Goal: Register for event/course

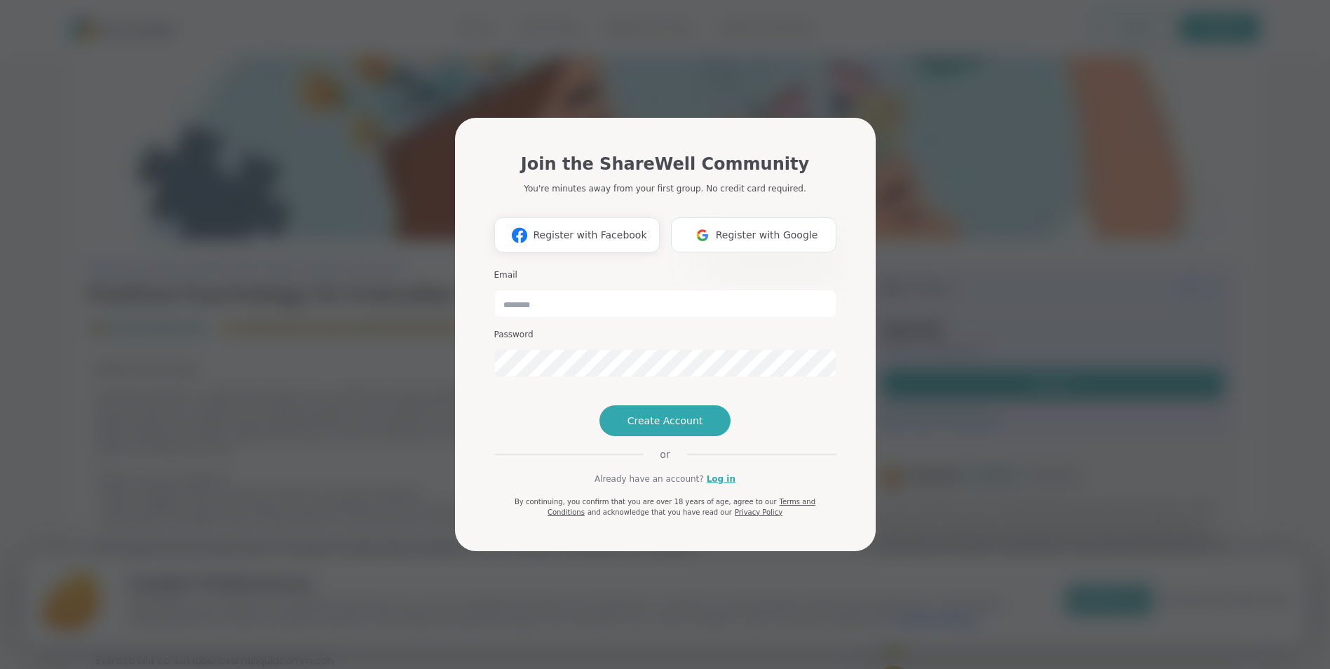
click at [769, 228] on span "Register with Google" at bounding box center [767, 235] width 102 height 15
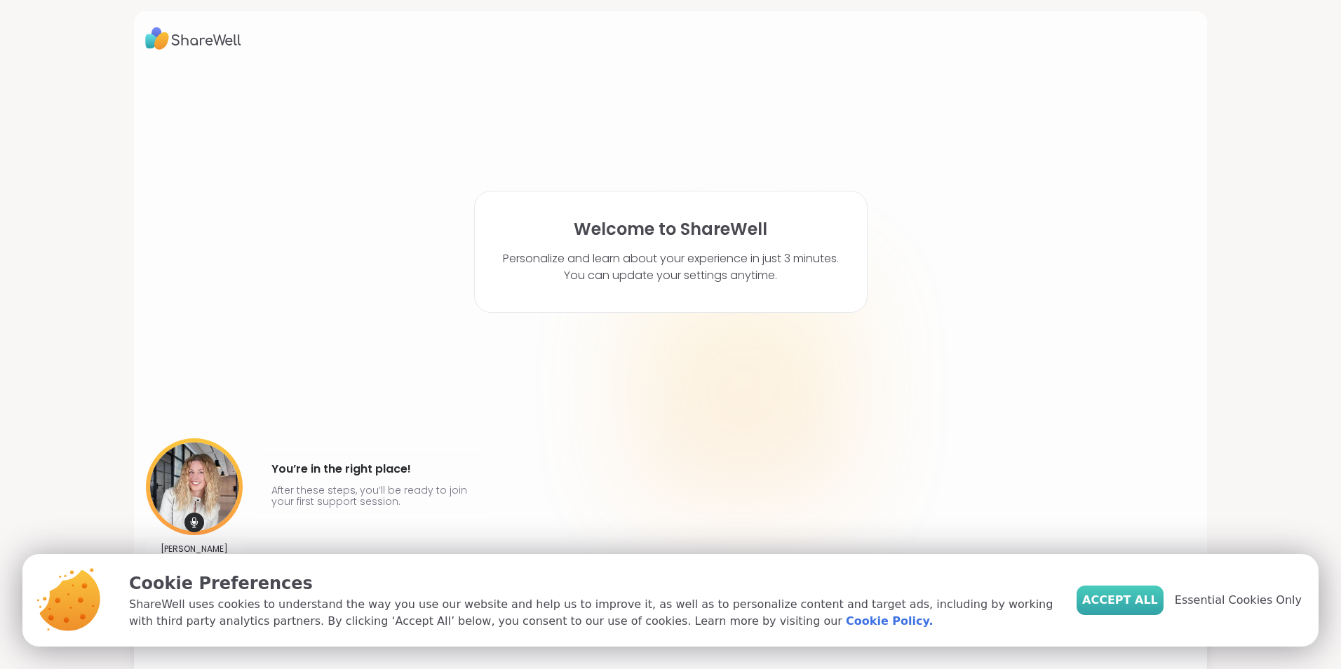
click at [1138, 595] on span "Accept All" at bounding box center [1120, 600] width 76 height 17
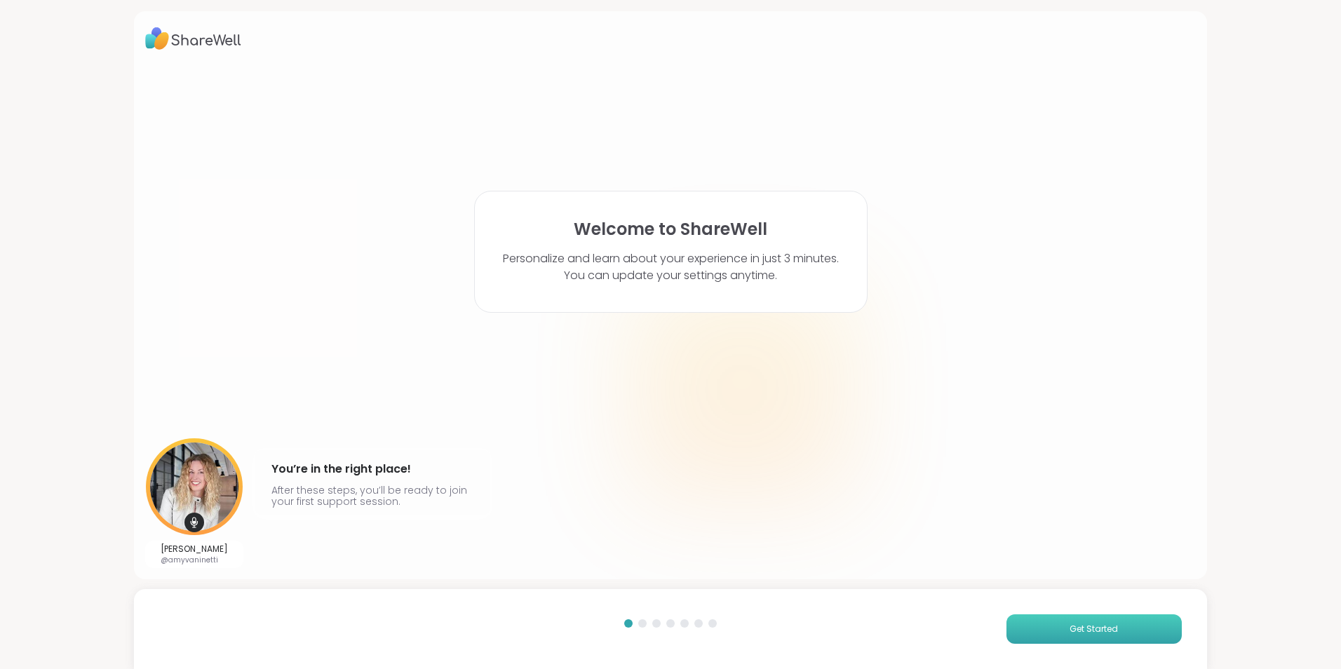
click at [1028, 631] on button "Get Started" at bounding box center [1093, 628] width 175 height 29
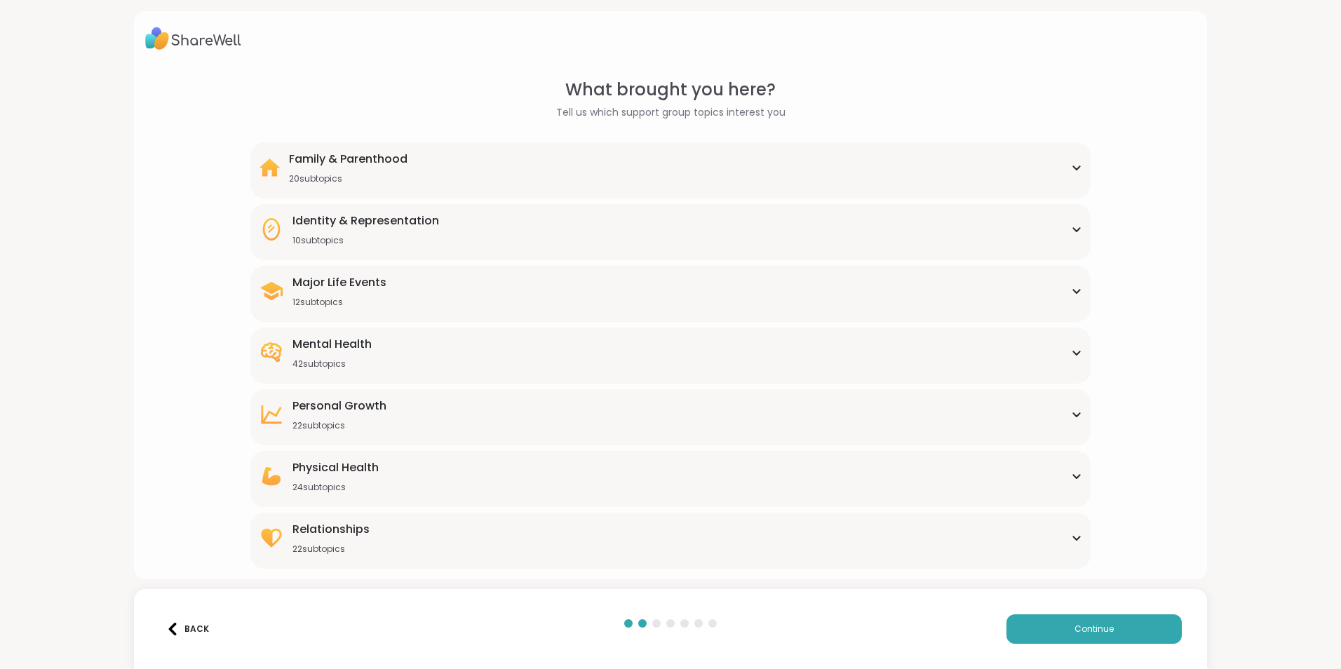
click at [452, 353] on div "Mental Health 42 subtopics" at bounding box center [670, 353] width 823 height 34
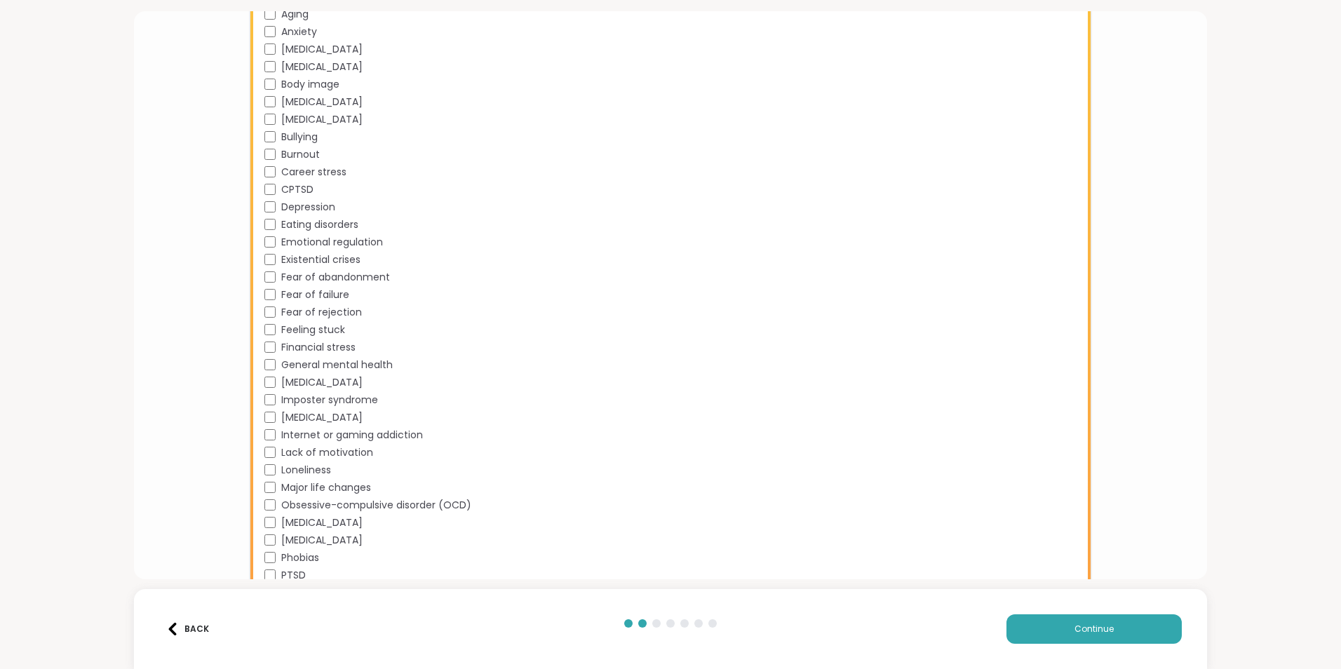
scroll to position [491, 0]
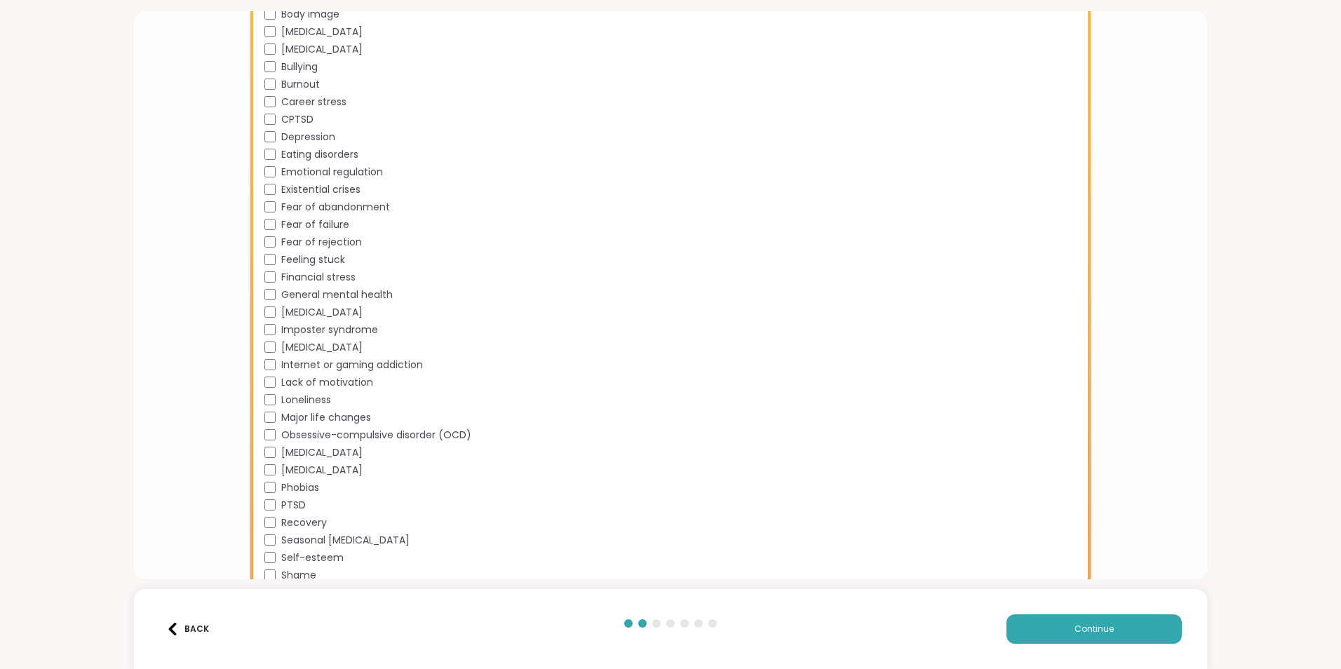
click at [274, 374] on div "Academic stress Addiction [MEDICAL_DATA] Aging Anxiety [MEDICAL_DATA] [MEDICAL_…" at bounding box center [673, 234] width 818 height 701
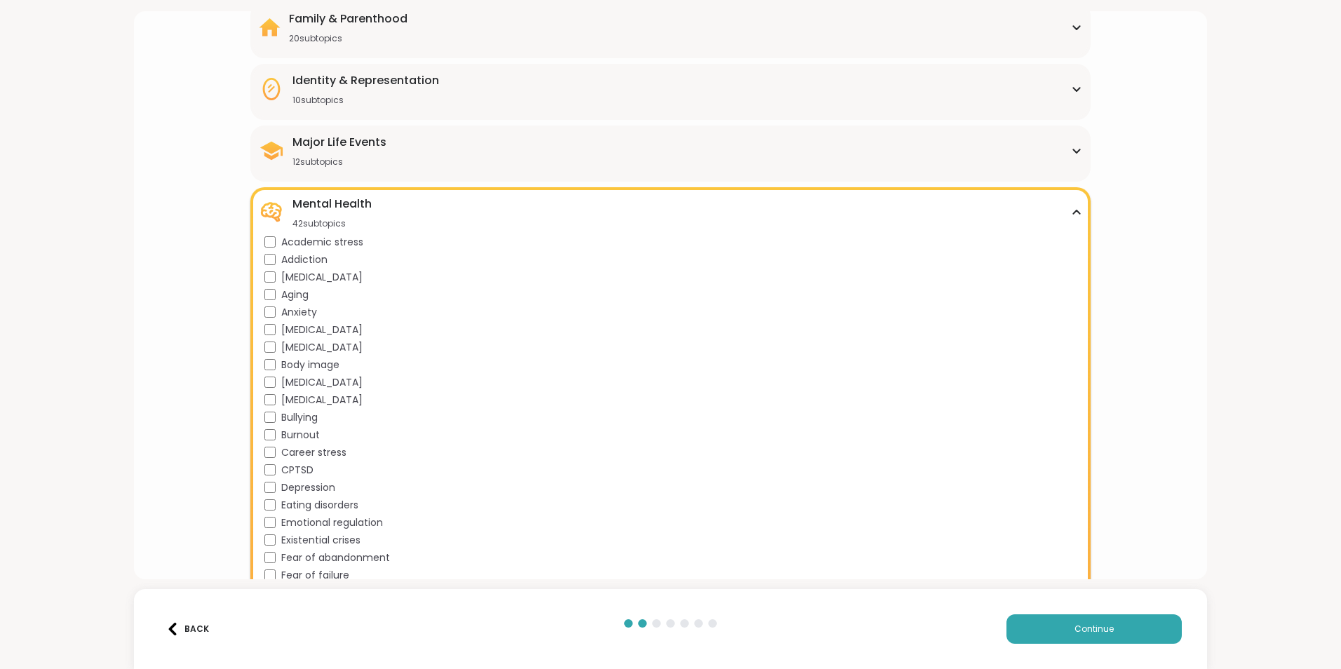
scroll to position [70, 0]
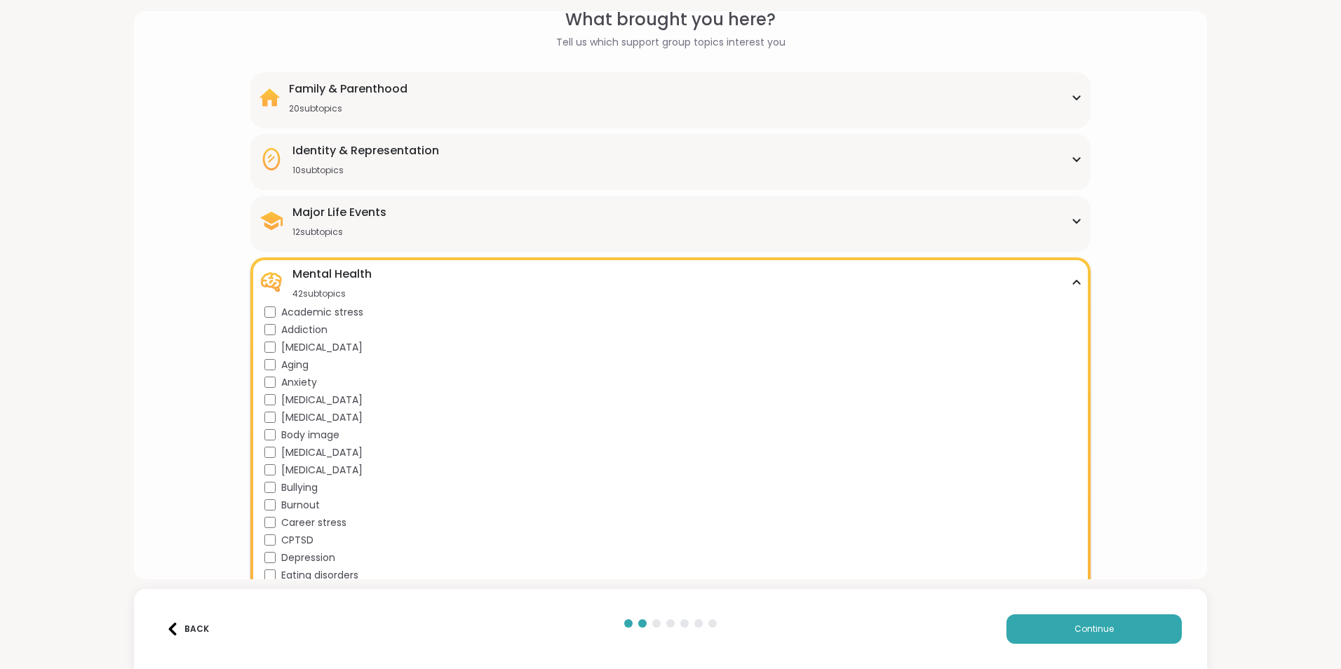
click at [379, 269] on div "Mental Health 42 subtopics" at bounding box center [670, 283] width 823 height 34
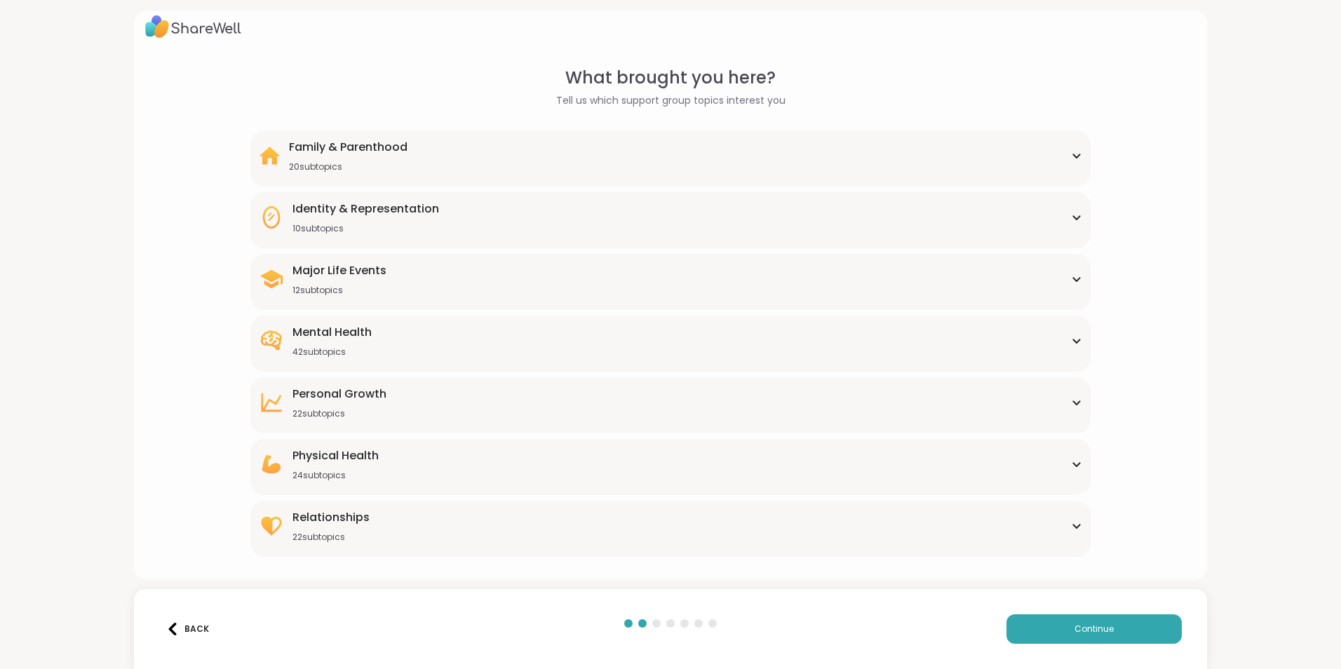
click at [378, 267] on div "Major Life Events" at bounding box center [339, 270] width 94 height 17
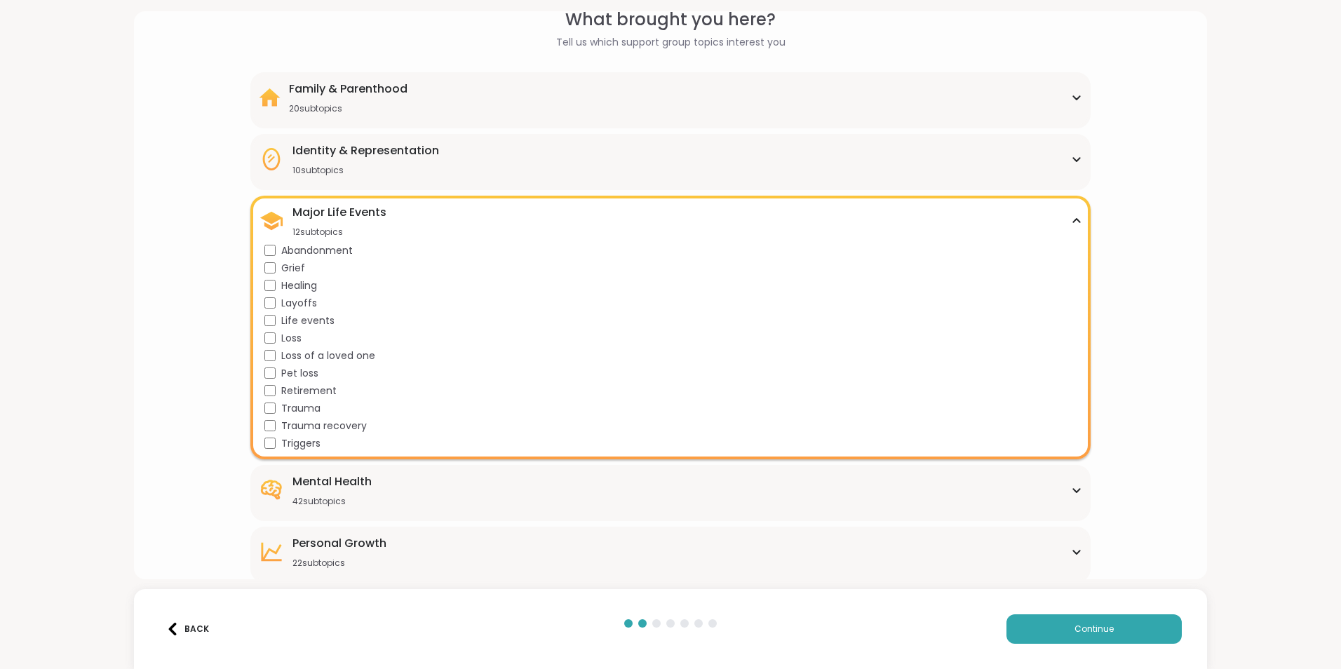
click at [365, 210] on div "Major Life Events" at bounding box center [339, 212] width 94 height 17
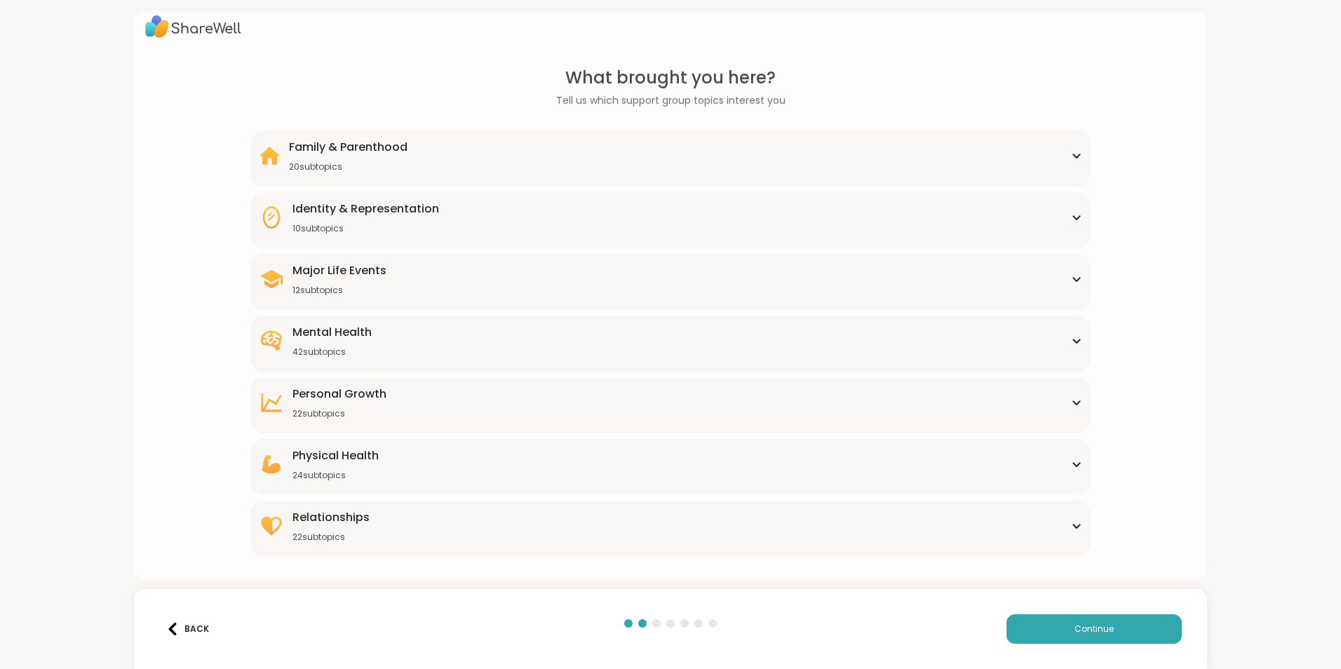
click at [372, 210] on div "Identity & Representation" at bounding box center [365, 209] width 147 height 17
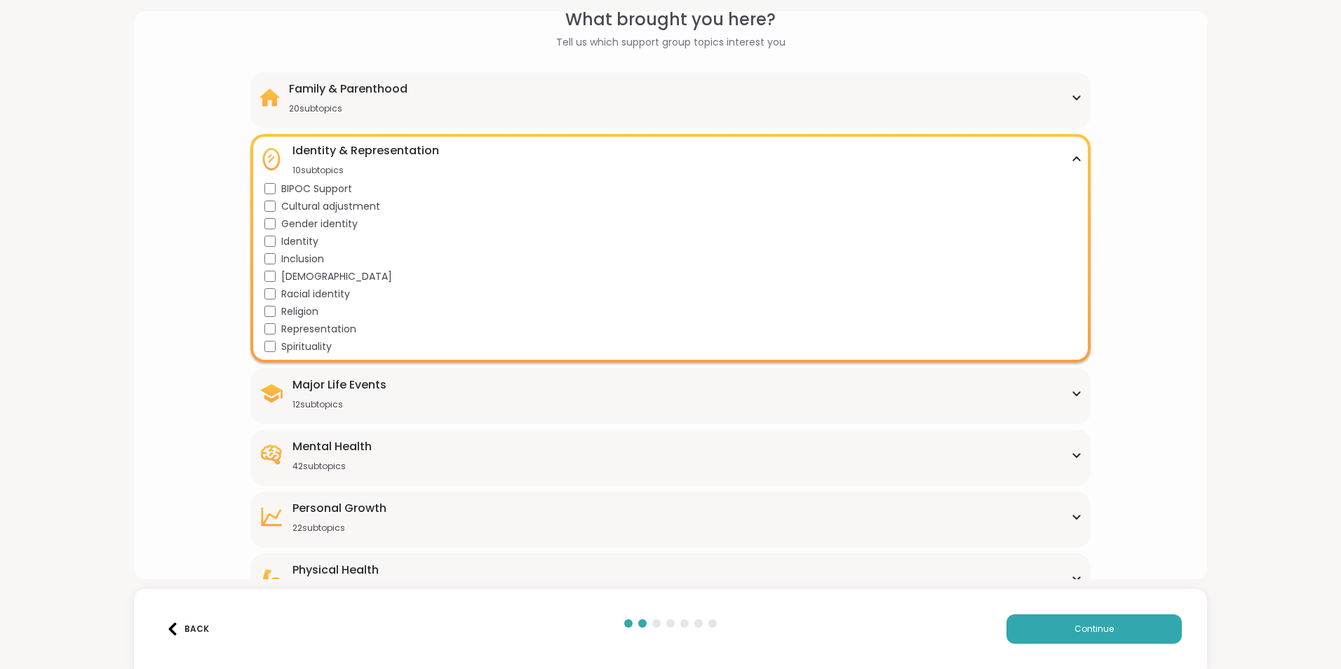
click at [300, 242] on span "Identity" at bounding box center [299, 241] width 37 height 15
click at [376, 147] on div "Identity & Representation" at bounding box center [365, 150] width 147 height 17
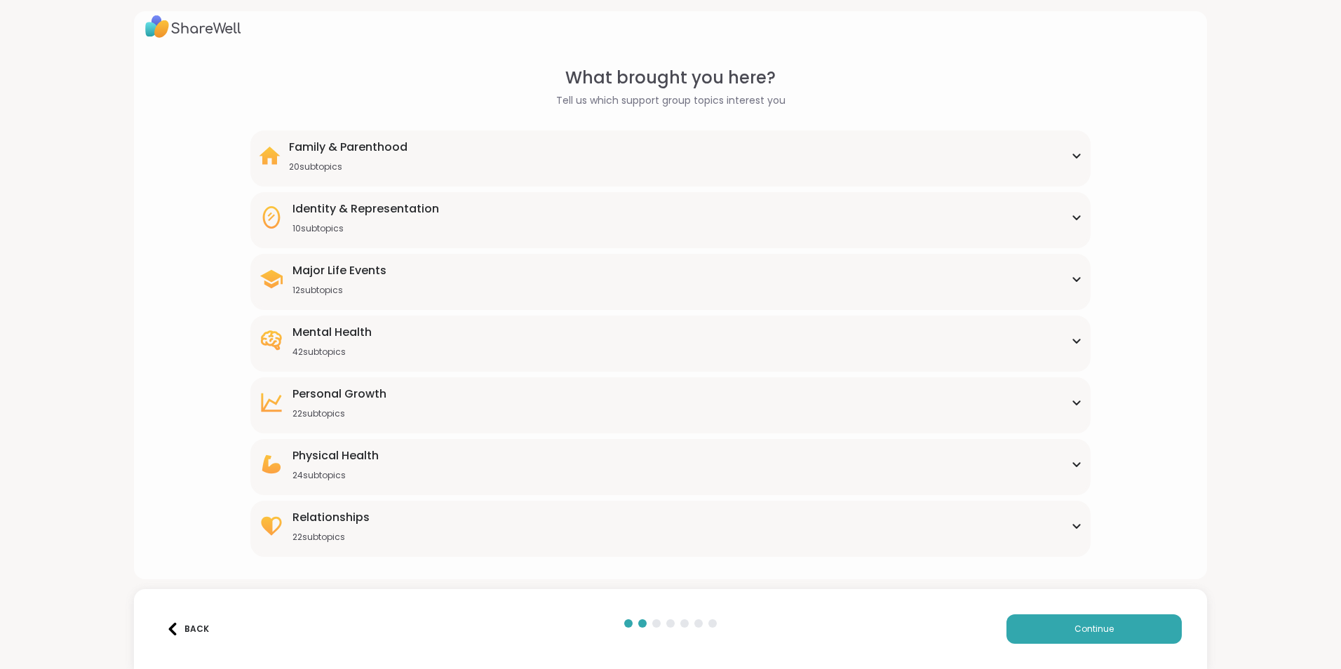
click at [376, 150] on div "Family & Parenthood" at bounding box center [348, 147] width 119 height 17
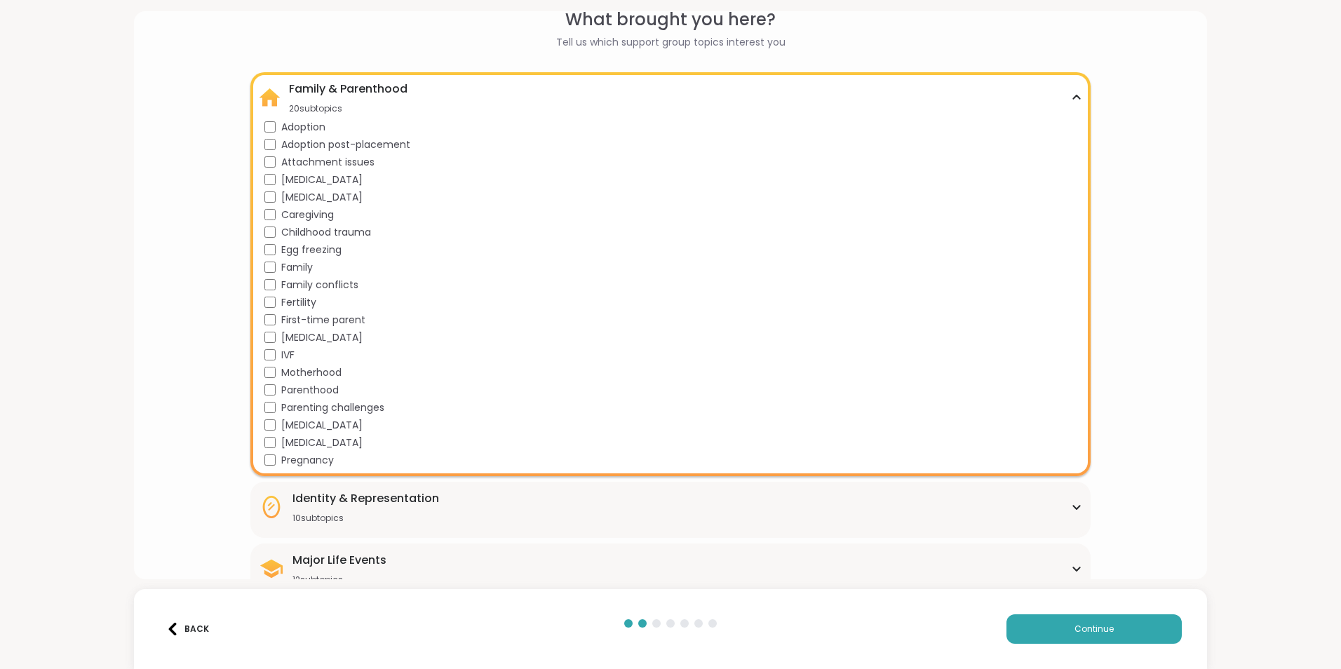
click at [484, 89] on div "Family & Parenthood 20 subtopics" at bounding box center [670, 98] width 823 height 34
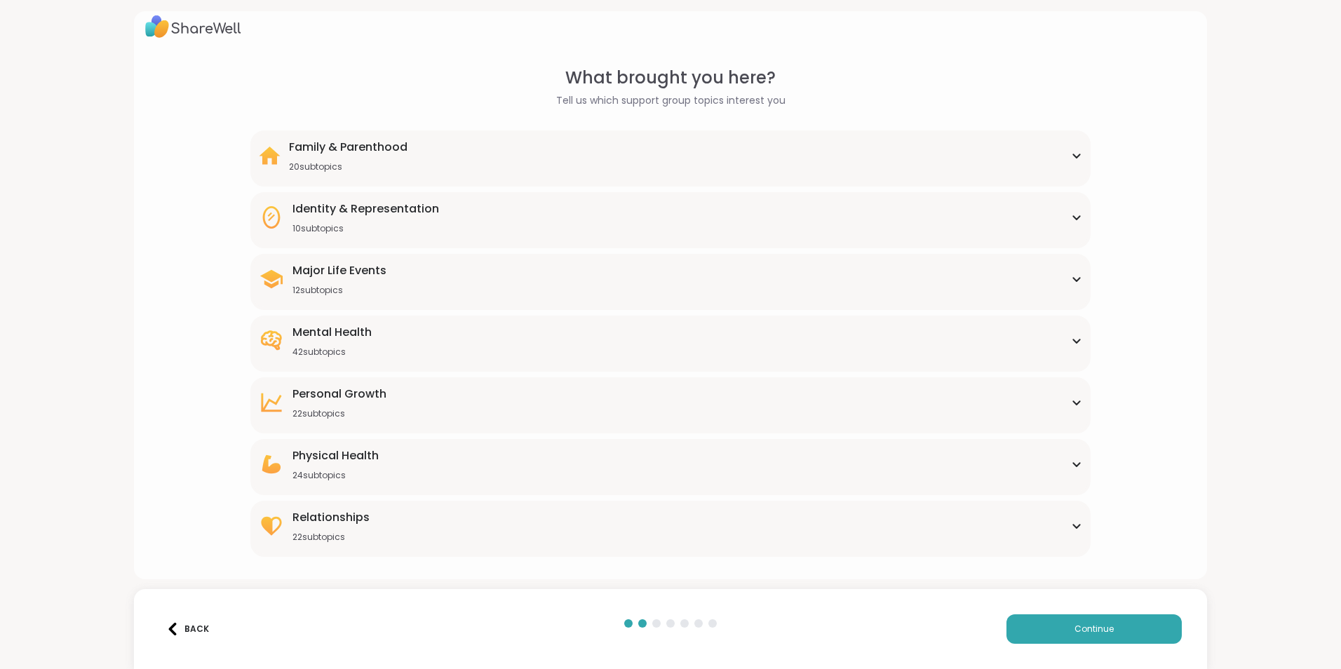
scroll to position [12, 0]
click at [396, 411] on div "[MEDICAL_DATA] 22 subtopics" at bounding box center [670, 403] width 823 height 34
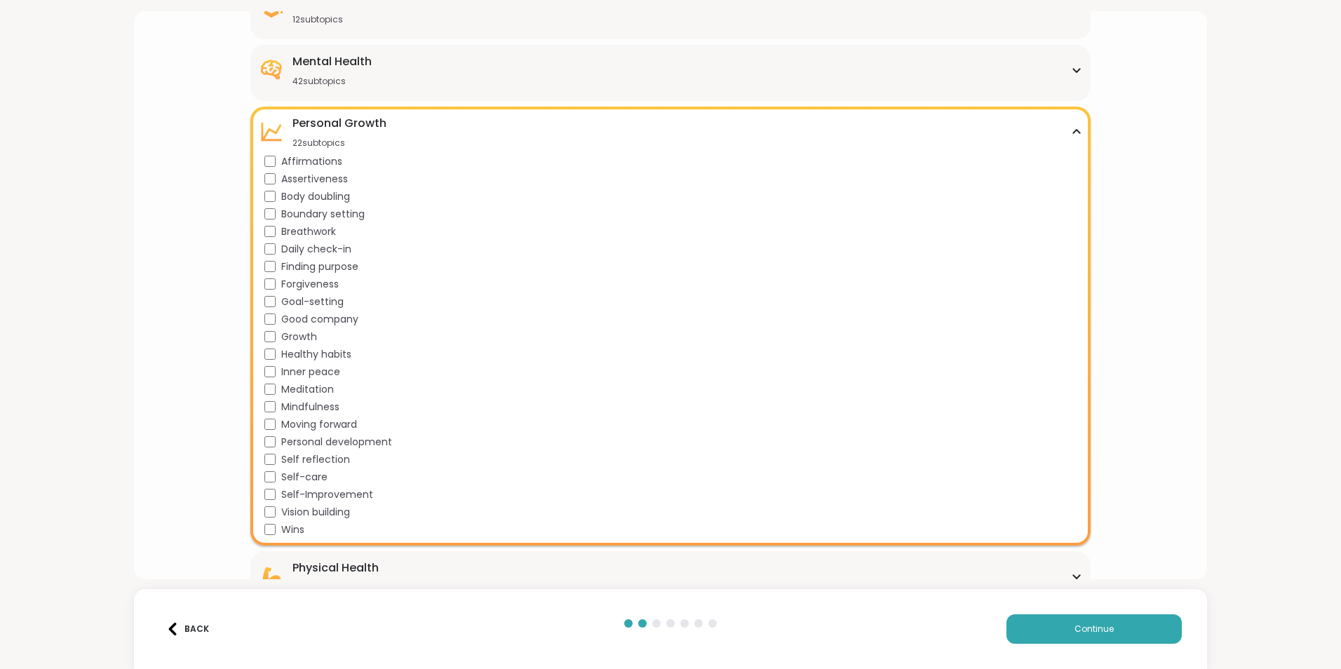
scroll to position [351, 0]
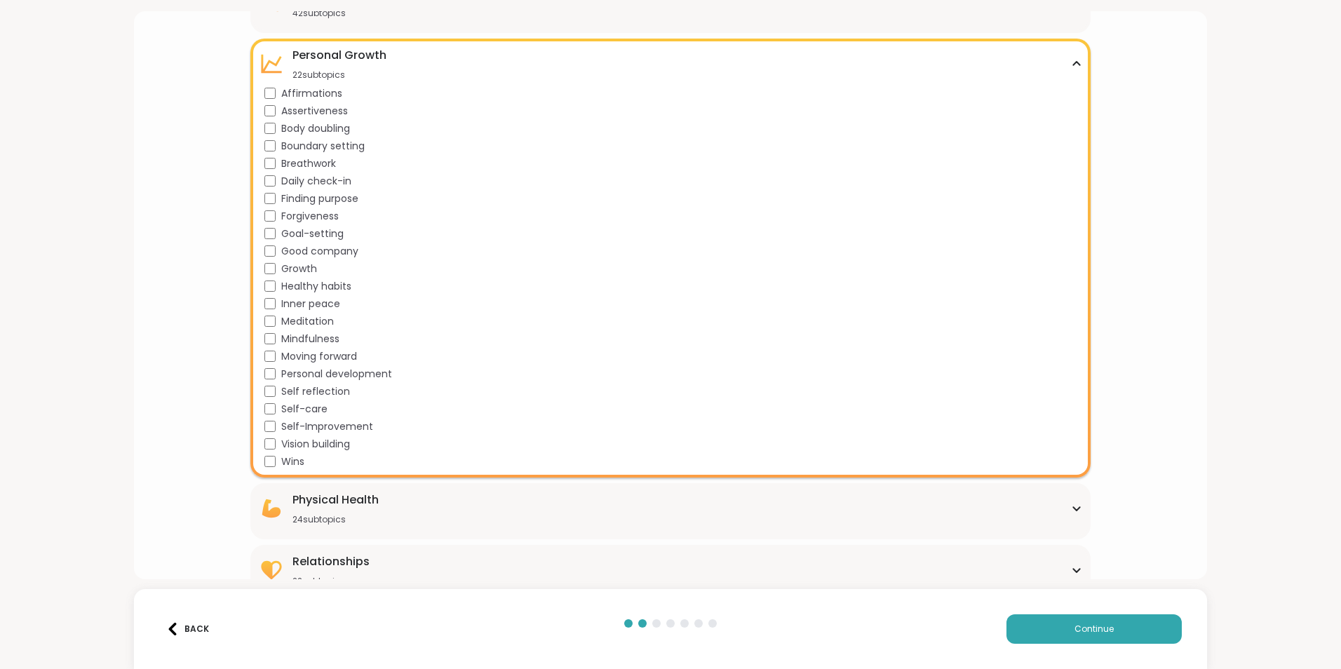
click at [482, 52] on div "[MEDICAL_DATA] 22 subtopics" at bounding box center [670, 64] width 823 height 34
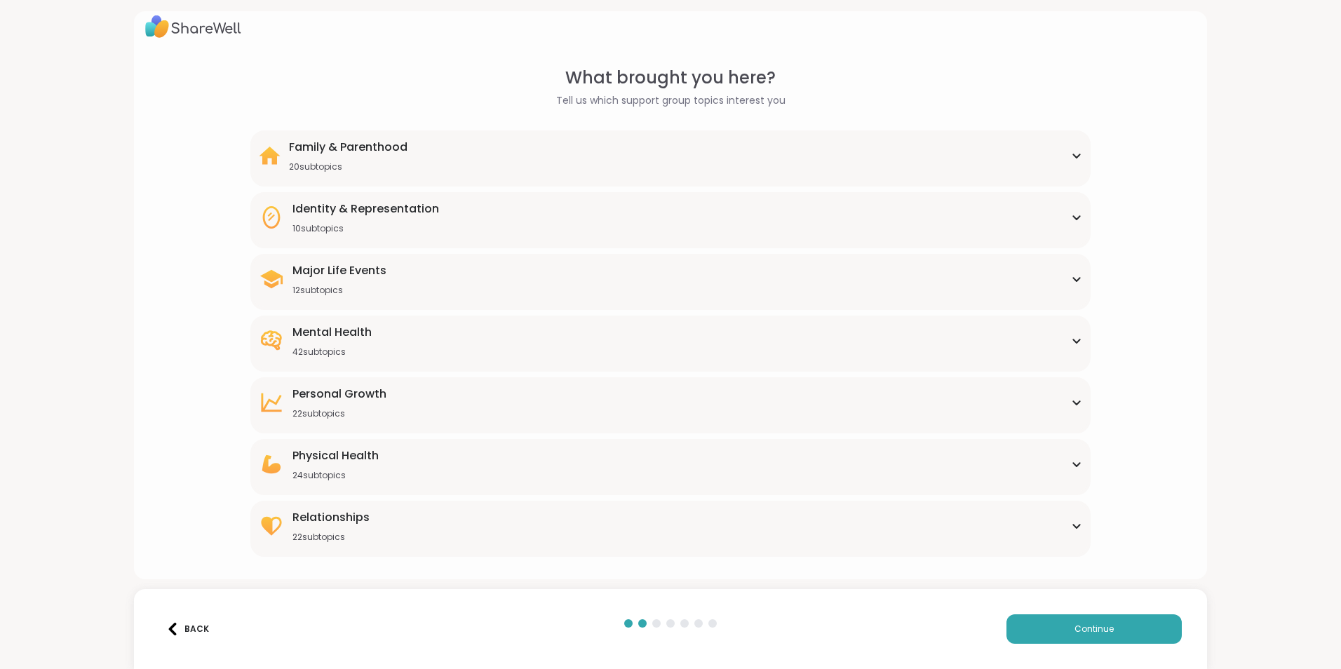
scroll to position [12, 0]
click at [518, 534] on div "Relationships 22 subtopics" at bounding box center [670, 526] width 823 height 34
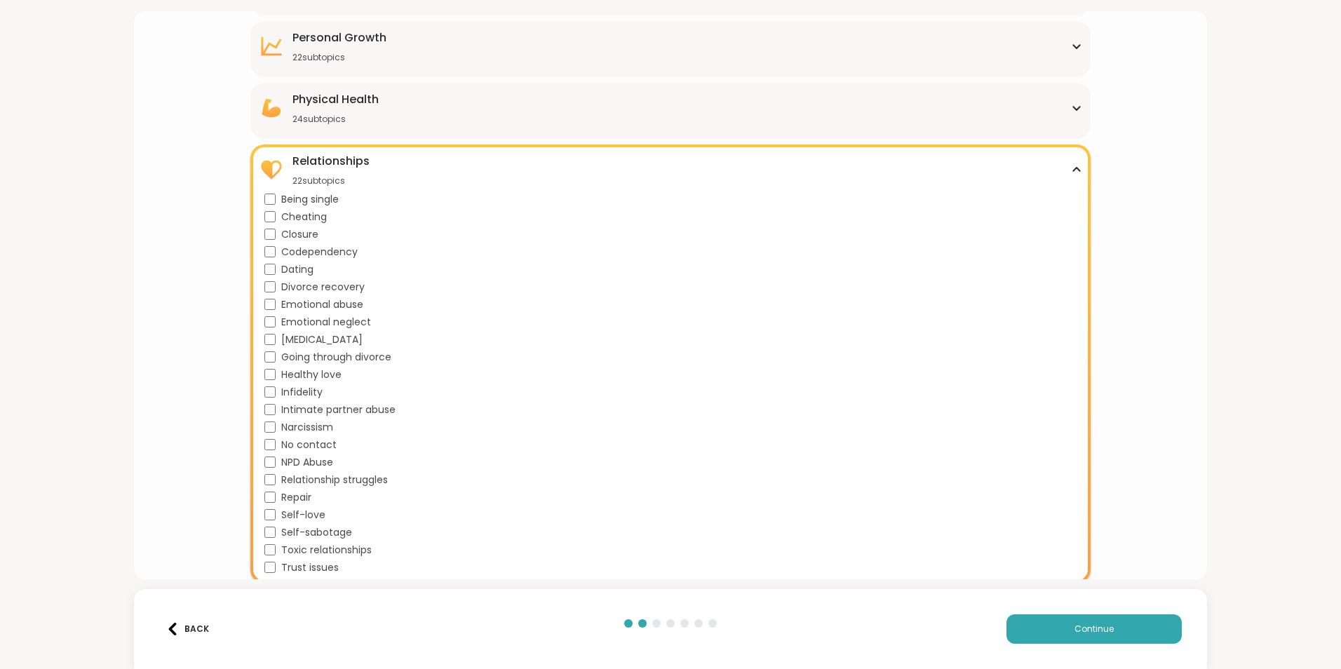
scroll to position [372, 0]
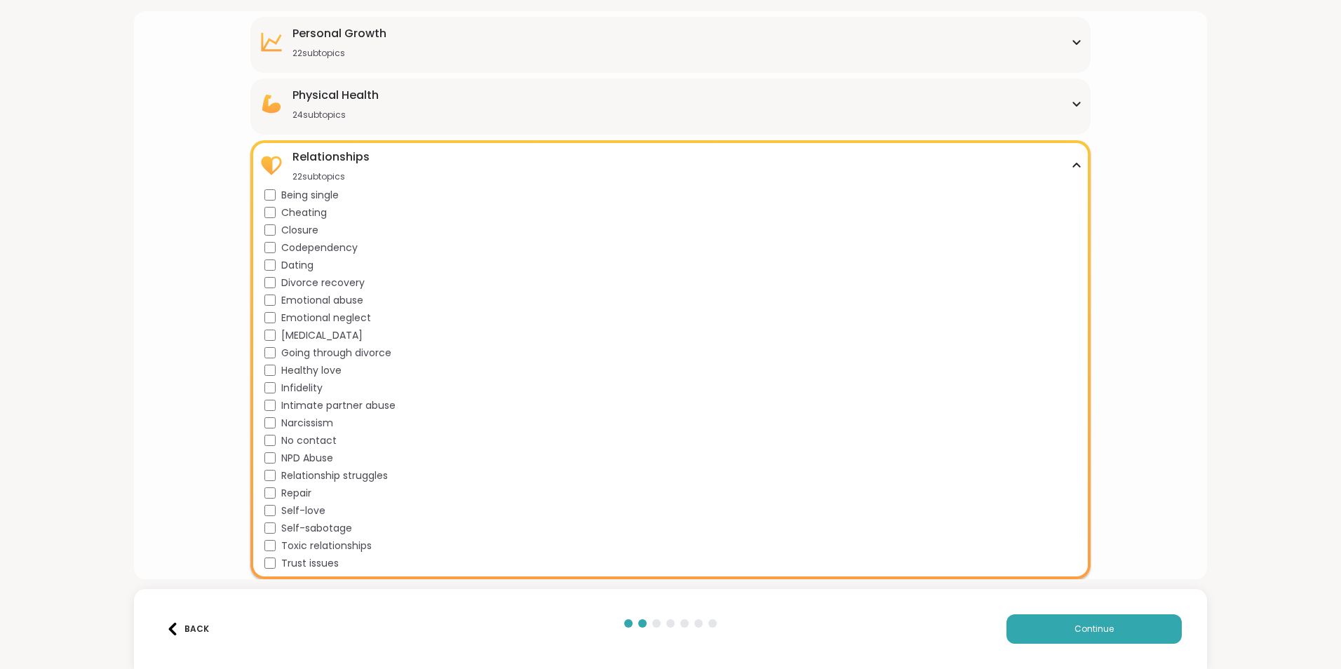
click at [549, 161] on div "Relationships 22 subtopics" at bounding box center [670, 166] width 823 height 34
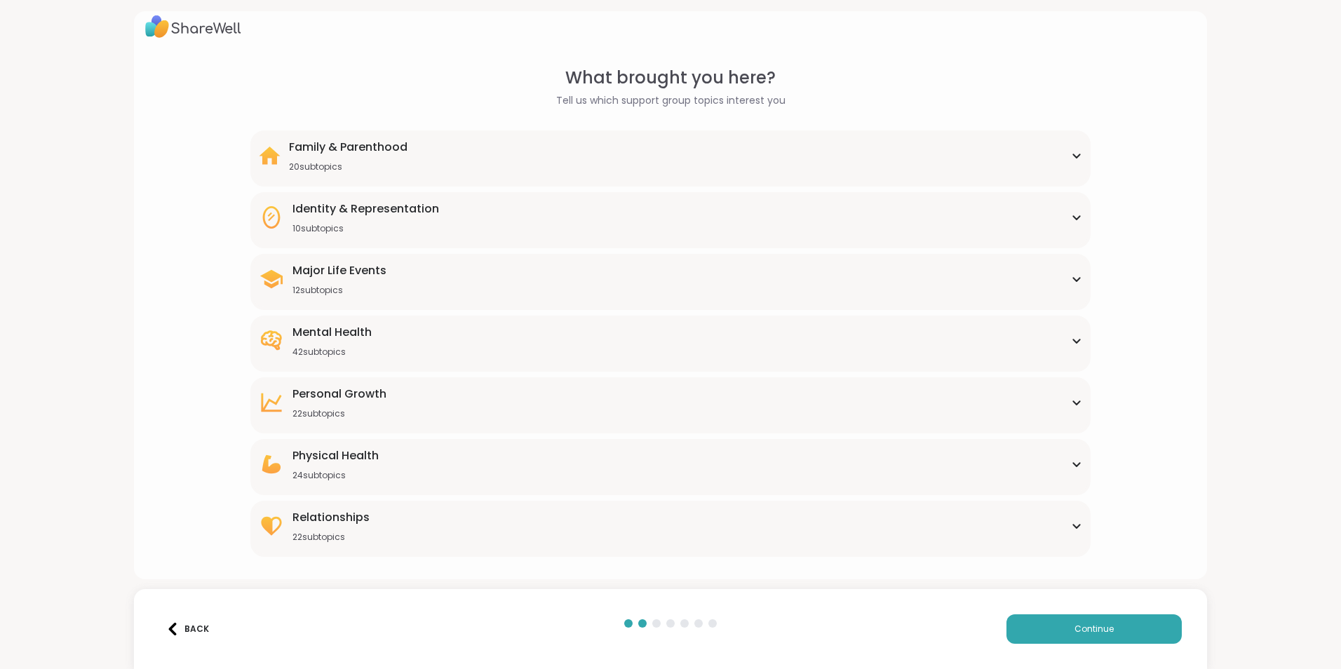
scroll to position [12, 0]
click at [1037, 630] on button "Continue" at bounding box center [1093, 628] width 175 height 29
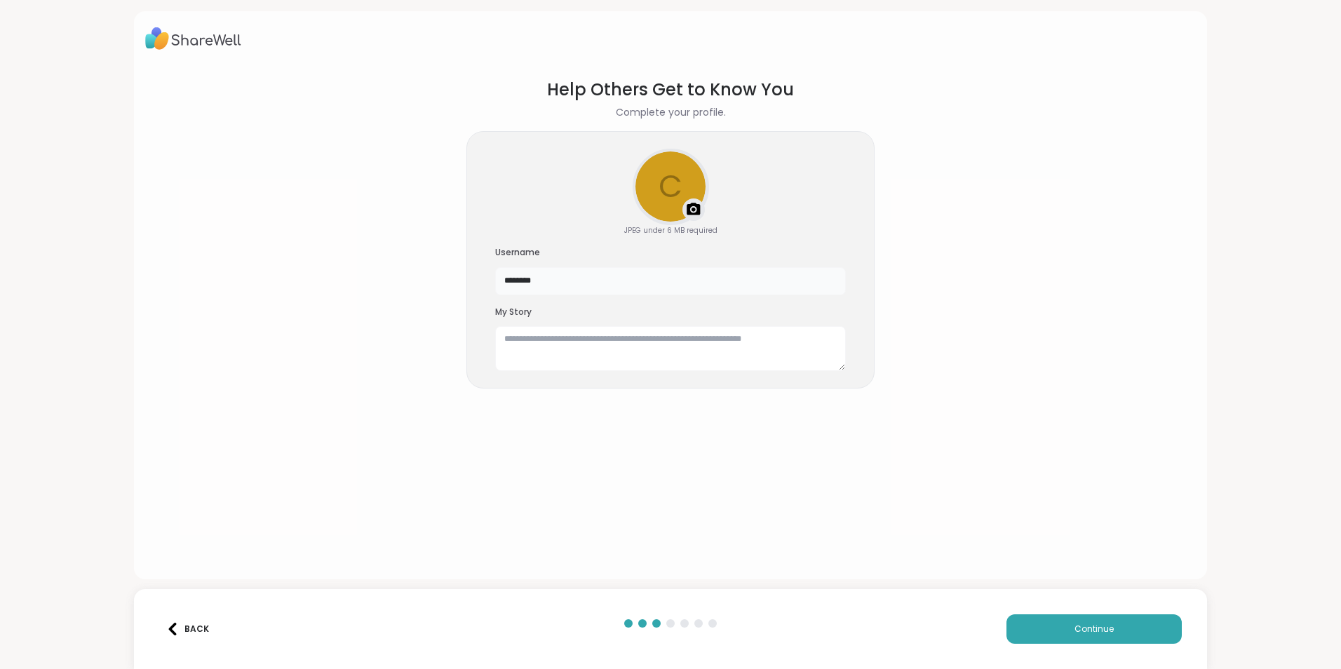
click at [555, 283] on input "********" at bounding box center [670, 281] width 351 height 28
type input "**********"
click at [579, 352] on textarea at bounding box center [670, 348] width 351 height 45
click at [681, 358] on textarea at bounding box center [670, 348] width 351 height 45
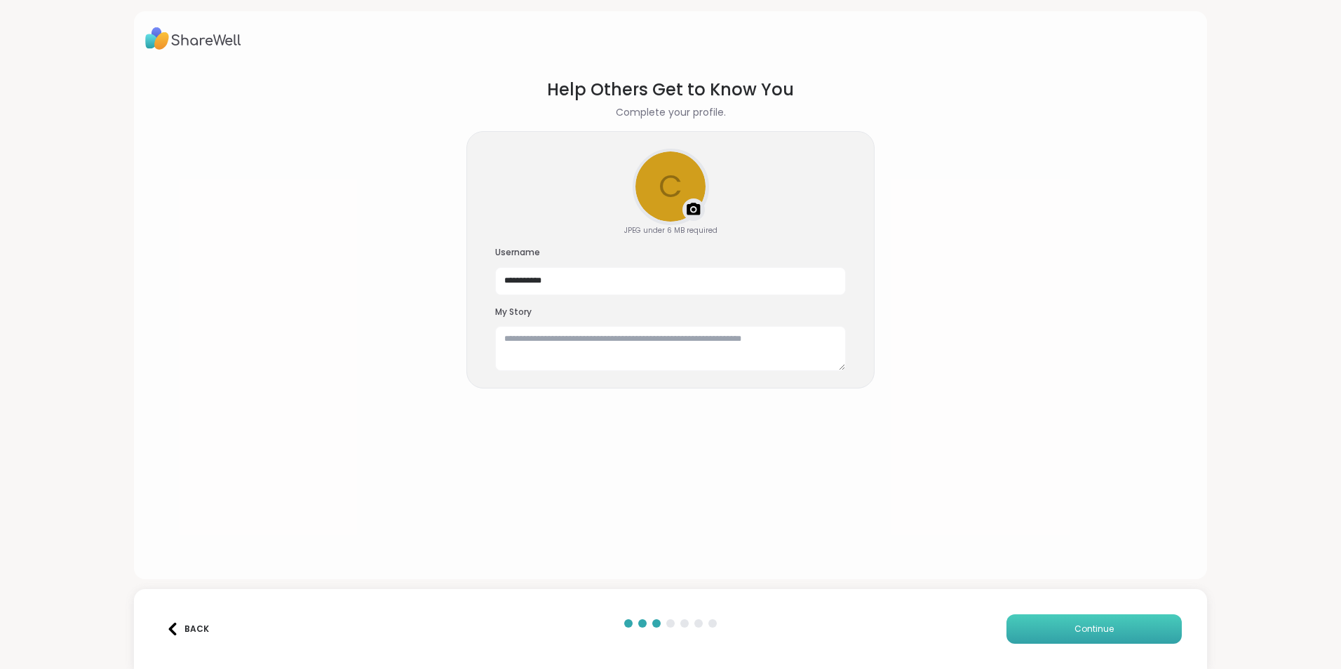
click at [1033, 628] on button "Continue" at bounding box center [1093, 628] width 175 height 29
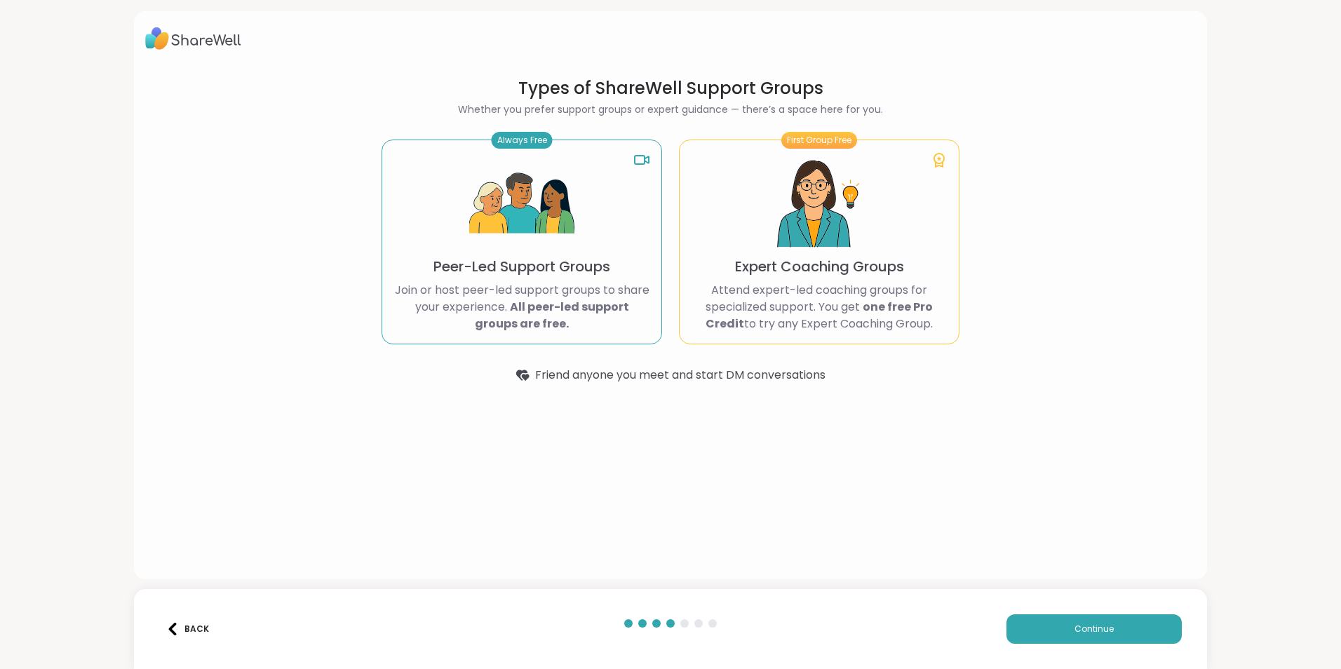
click at [606, 212] on div "Always Free Peer-Led Support Groups Join or host peer-led support groups to sha…" at bounding box center [522, 242] width 281 height 205
click at [1032, 624] on button "Continue" at bounding box center [1093, 628] width 175 height 29
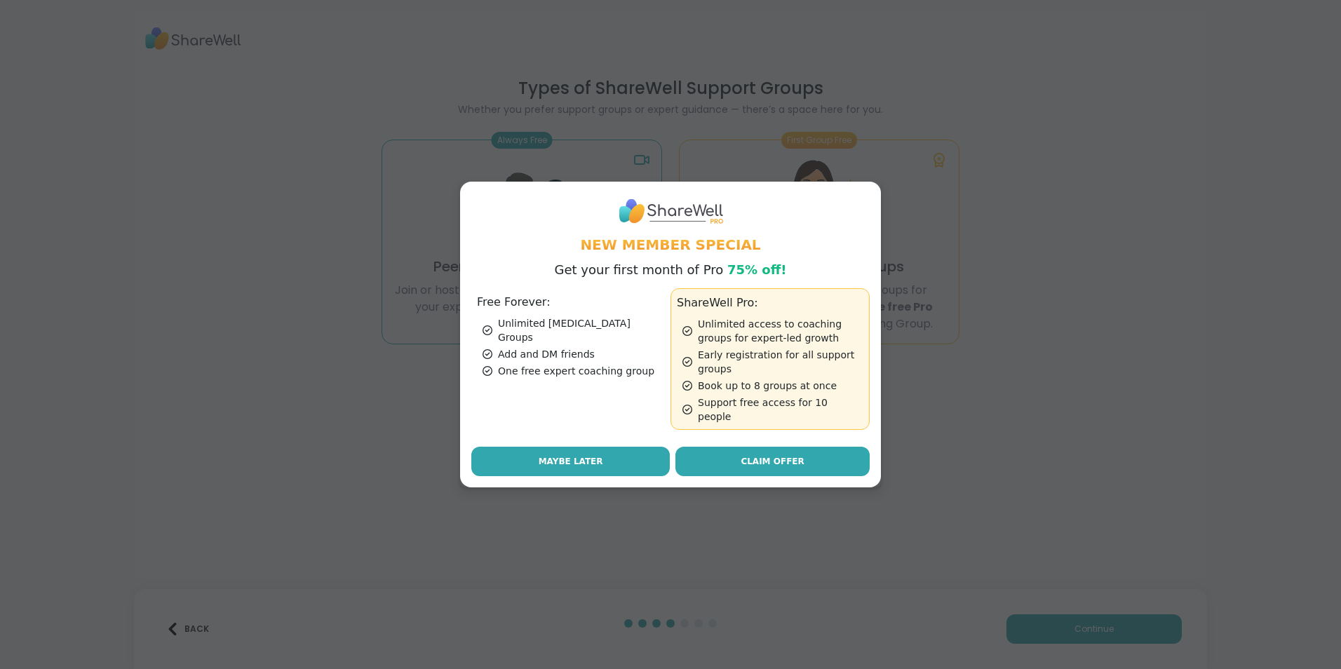
click at [525, 458] on button "Maybe Later" at bounding box center [570, 461] width 198 height 29
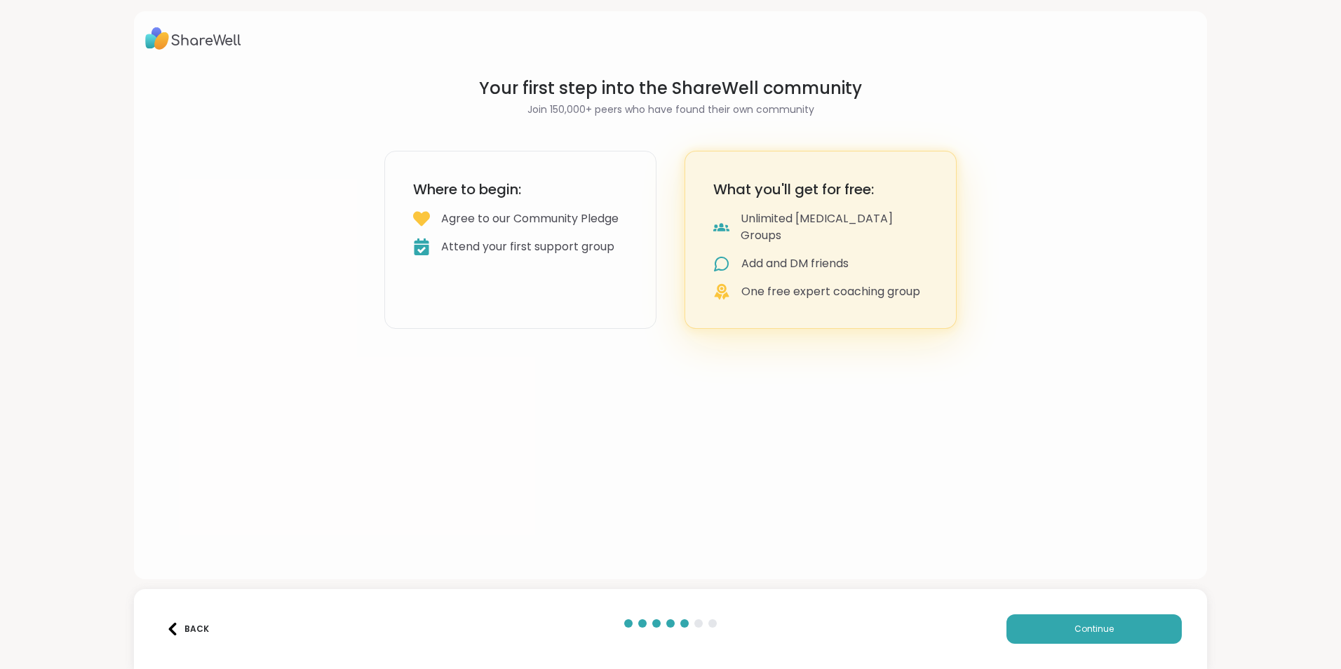
click at [783, 255] on div "Add and DM friends" at bounding box center [794, 263] width 107 height 17
click at [1045, 622] on button "Continue" at bounding box center [1093, 628] width 175 height 29
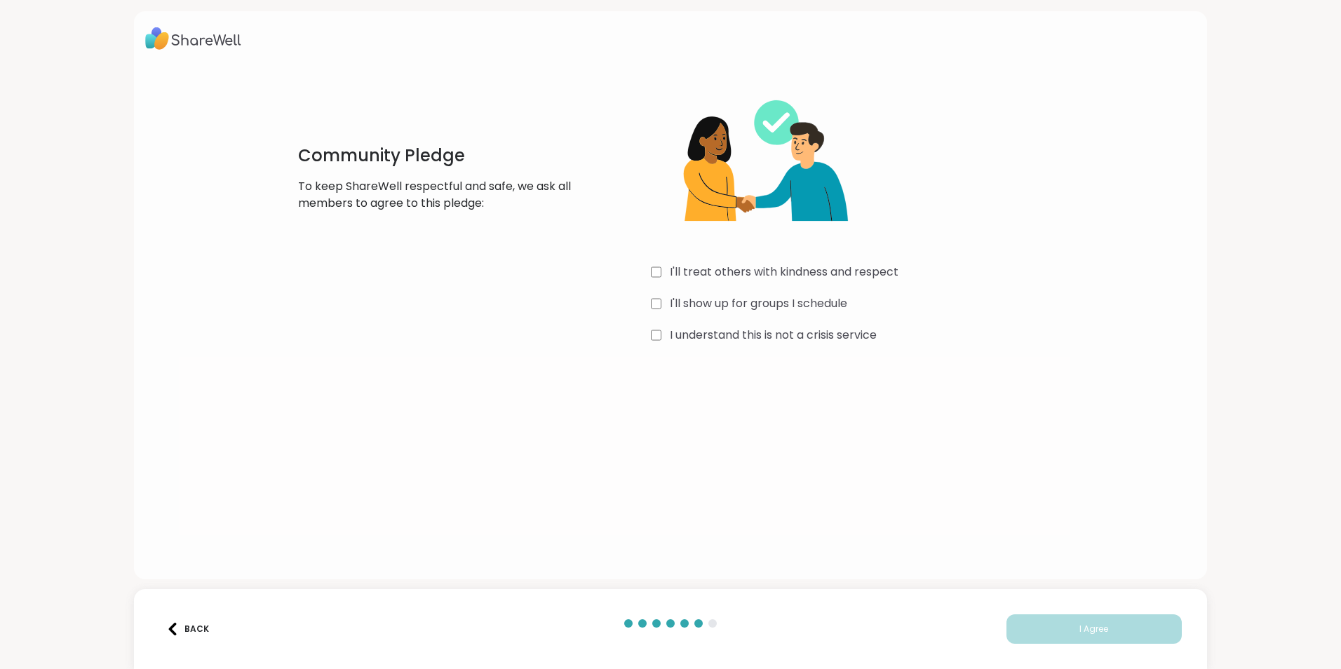
click at [720, 275] on label "I'll treat others with kindness and respect" at bounding box center [784, 272] width 229 height 17
click at [723, 305] on label "I'll show up for groups I schedule" at bounding box center [758, 303] width 177 height 17
click at [819, 335] on label "I understand this is not a crisis service" at bounding box center [773, 335] width 207 height 17
click at [1038, 627] on button "I Agree" at bounding box center [1093, 628] width 175 height 29
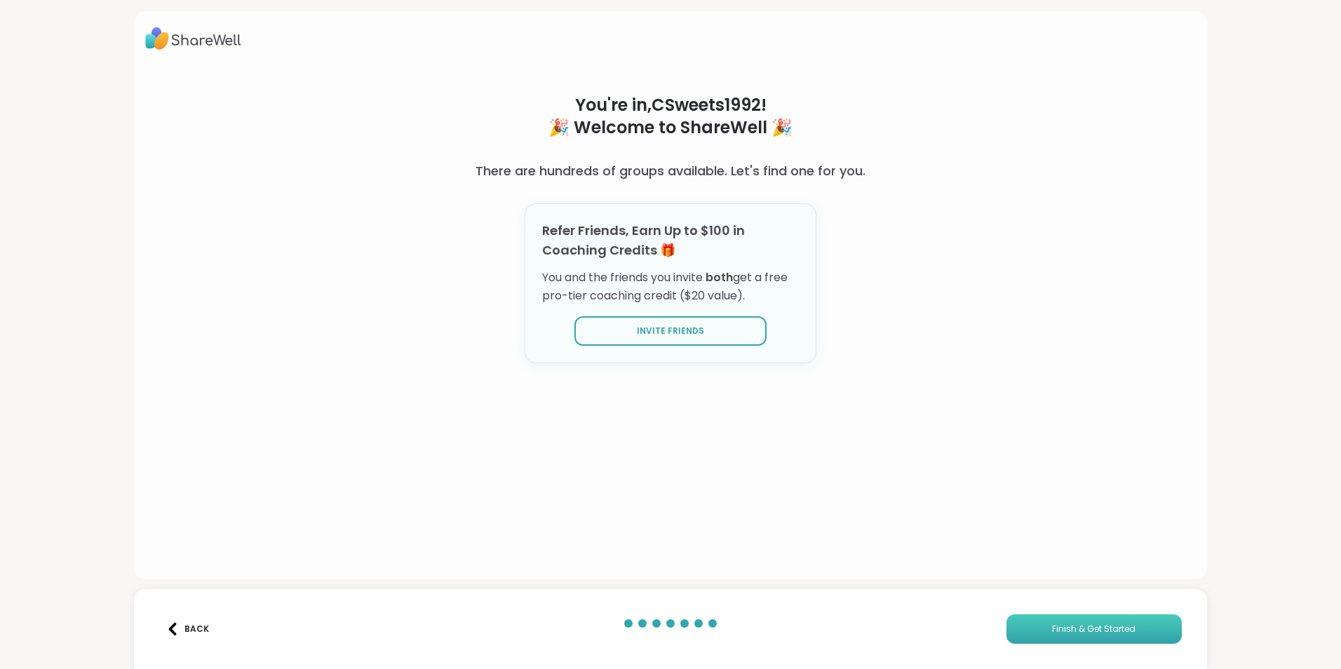
click at [1072, 633] on span "Finish & Get Started" at bounding box center [1093, 629] width 83 height 13
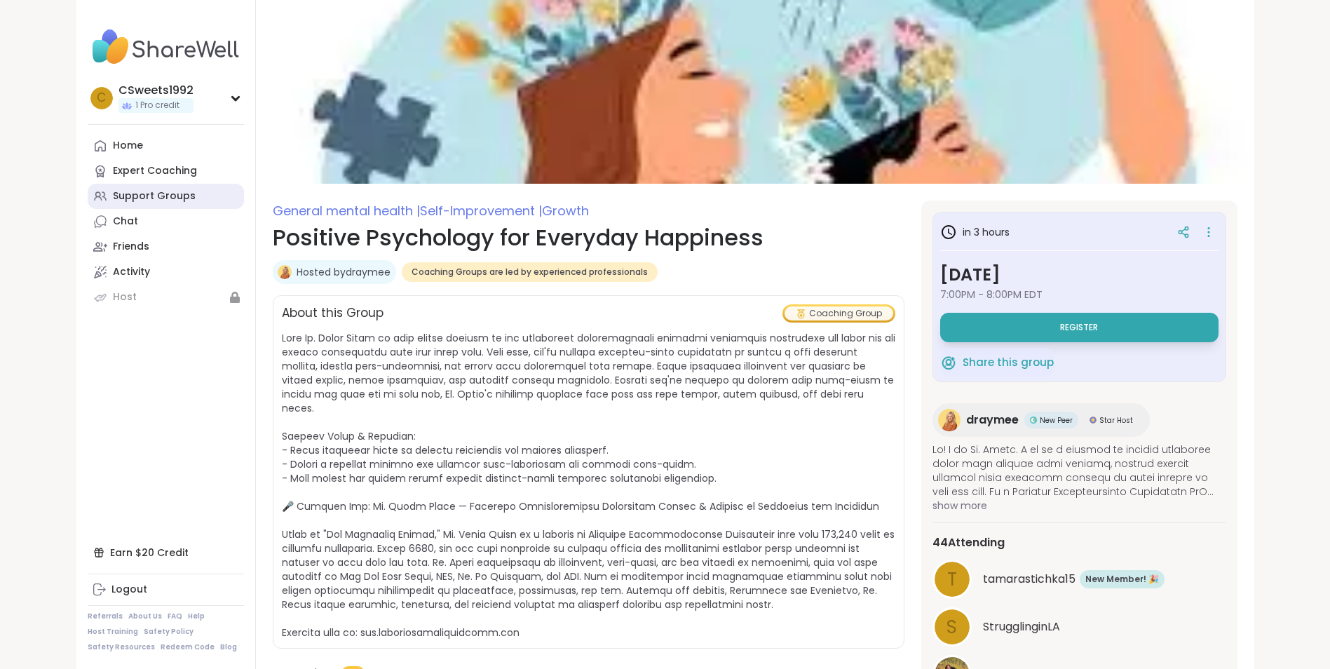
click at [149, 196] on div "Support Groups" at bounding box center [154, 196] width 83 height 14
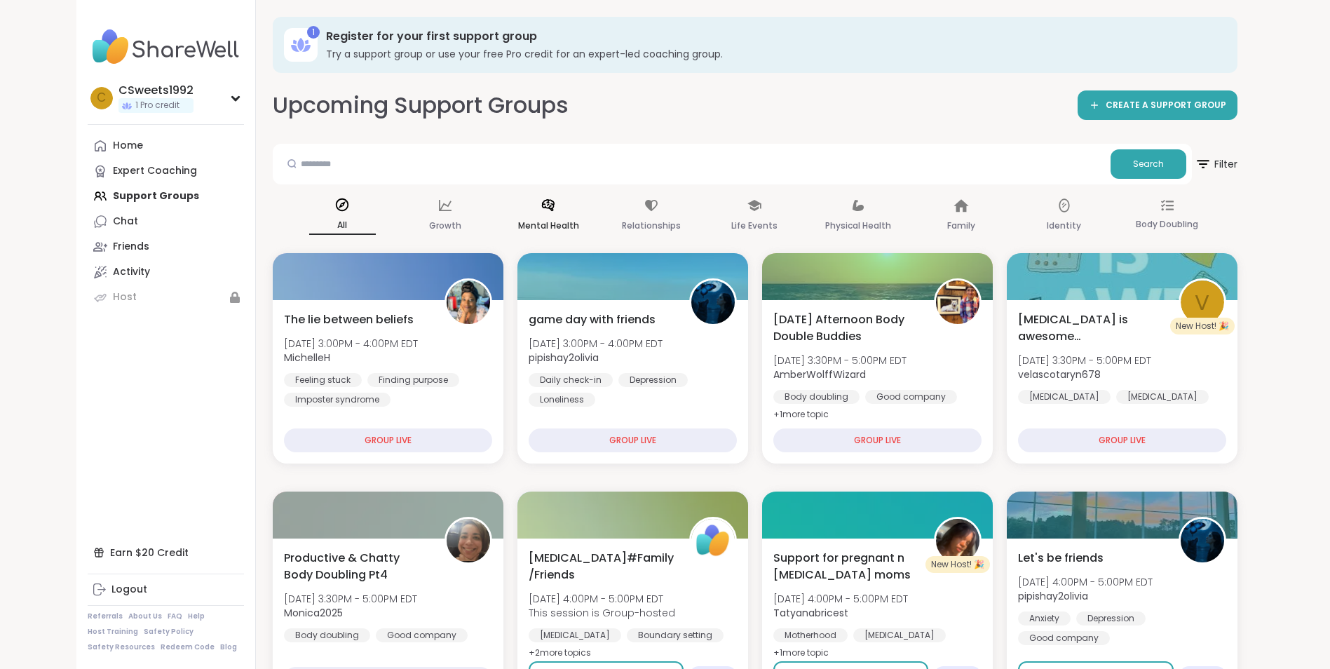
click at [534, 220] on p "Mental Health" at bounding box center [548, 225] width 61 height 17
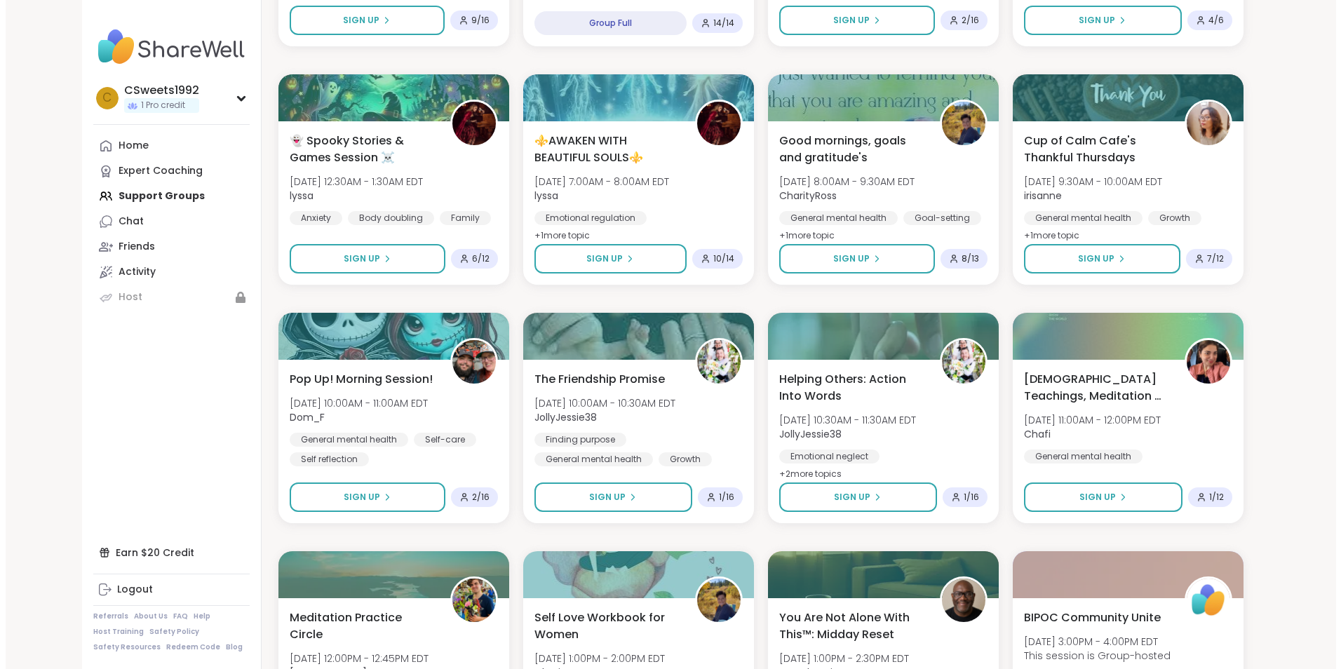
scroll to position [1683, 0]
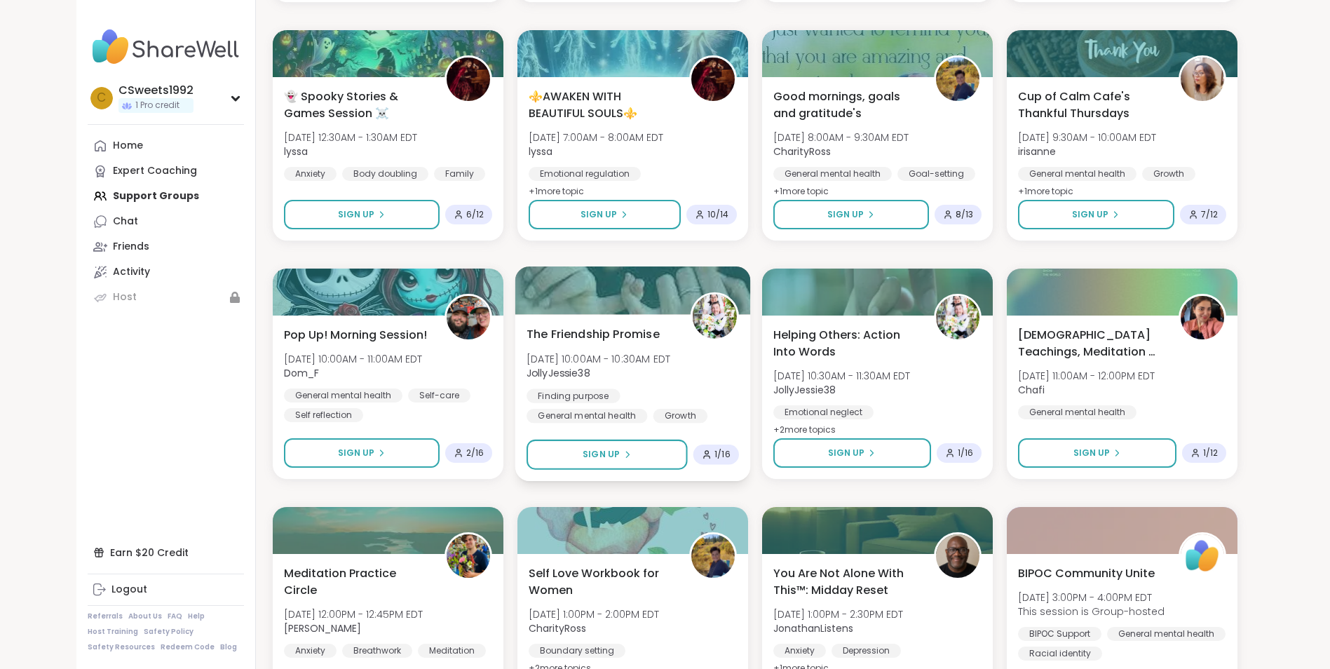
click at [572, 340] on span "The Friendship Promise" at bounding box center [593, 333] width 133 height 17
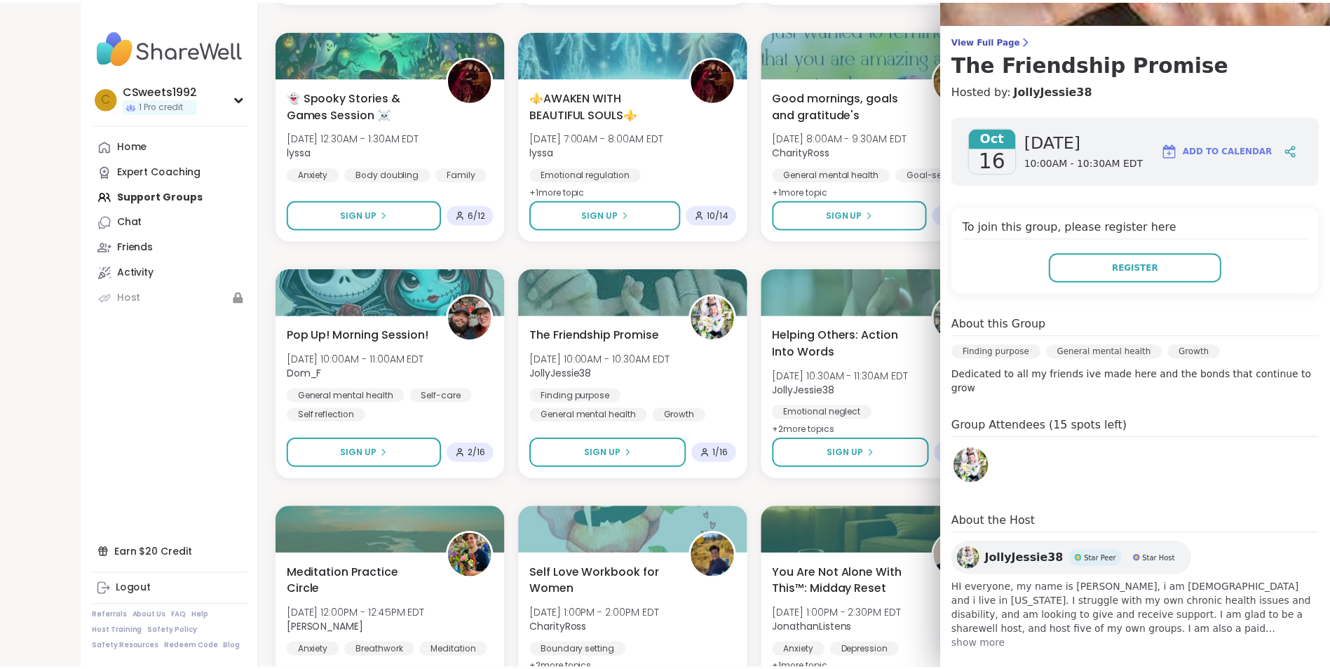
scroll to position [91, 0]
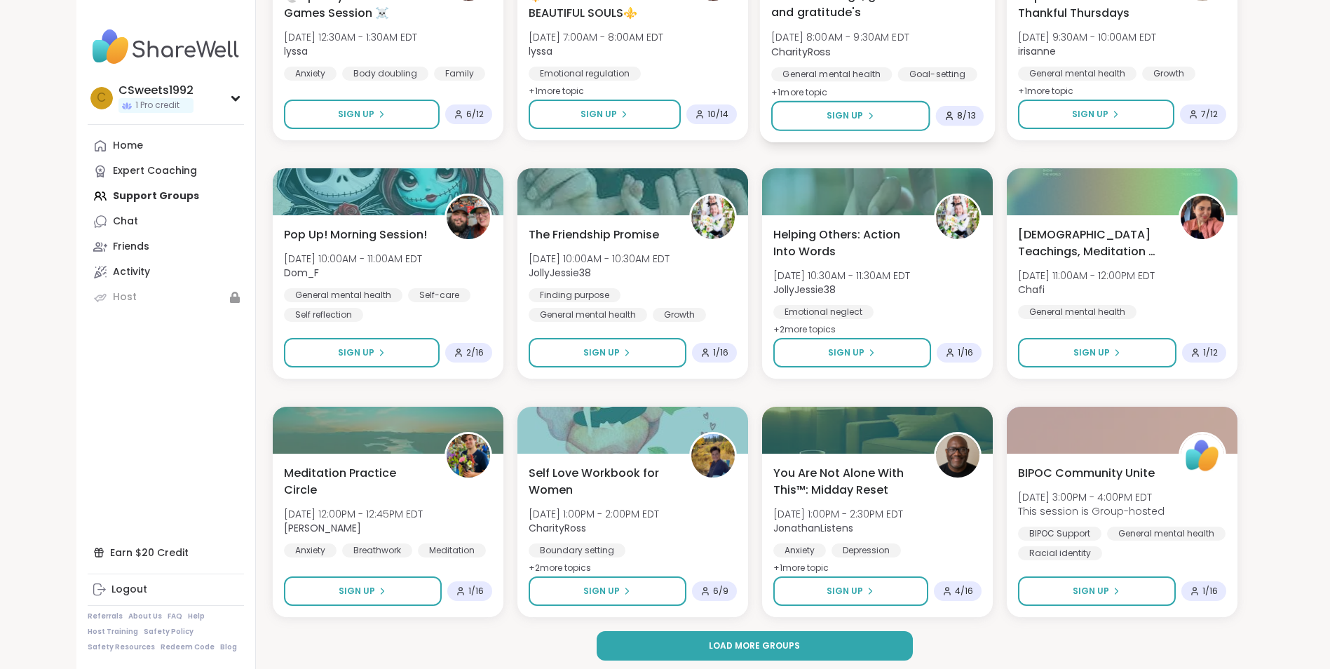
scroll to position [1789, 0]
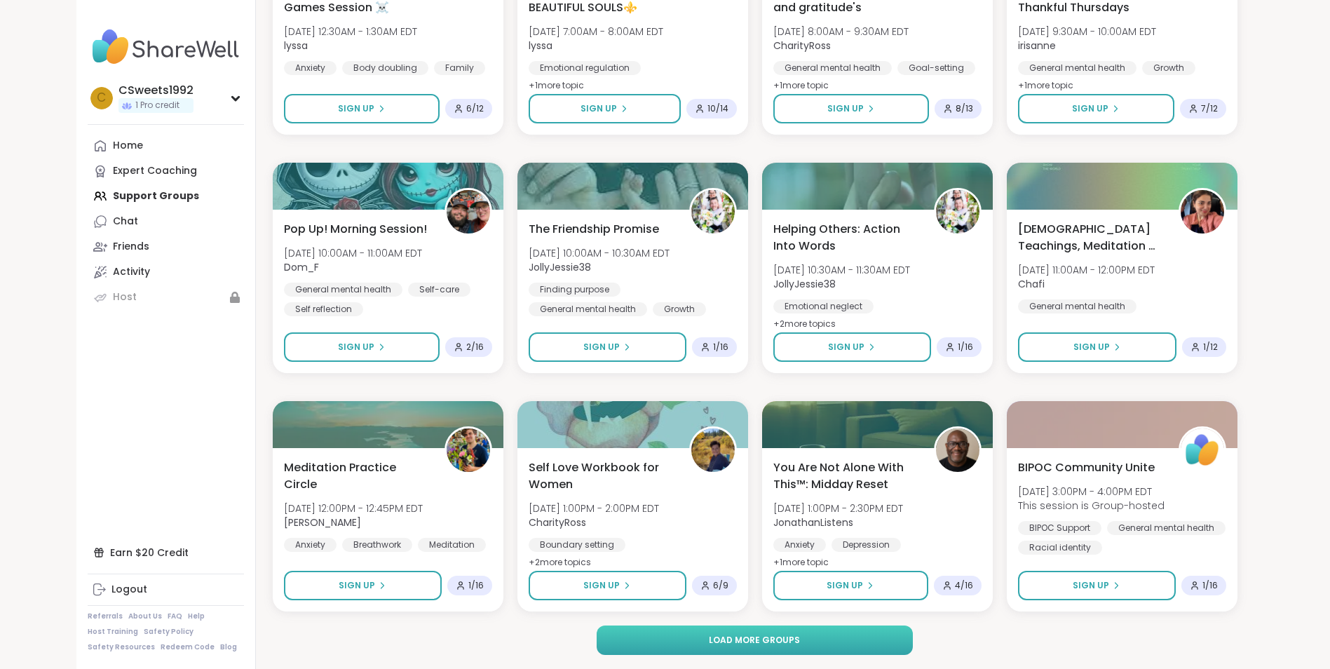
click at [787, 643] on span "Load more groups" at bounding box center [754, 640] width 91 height 13
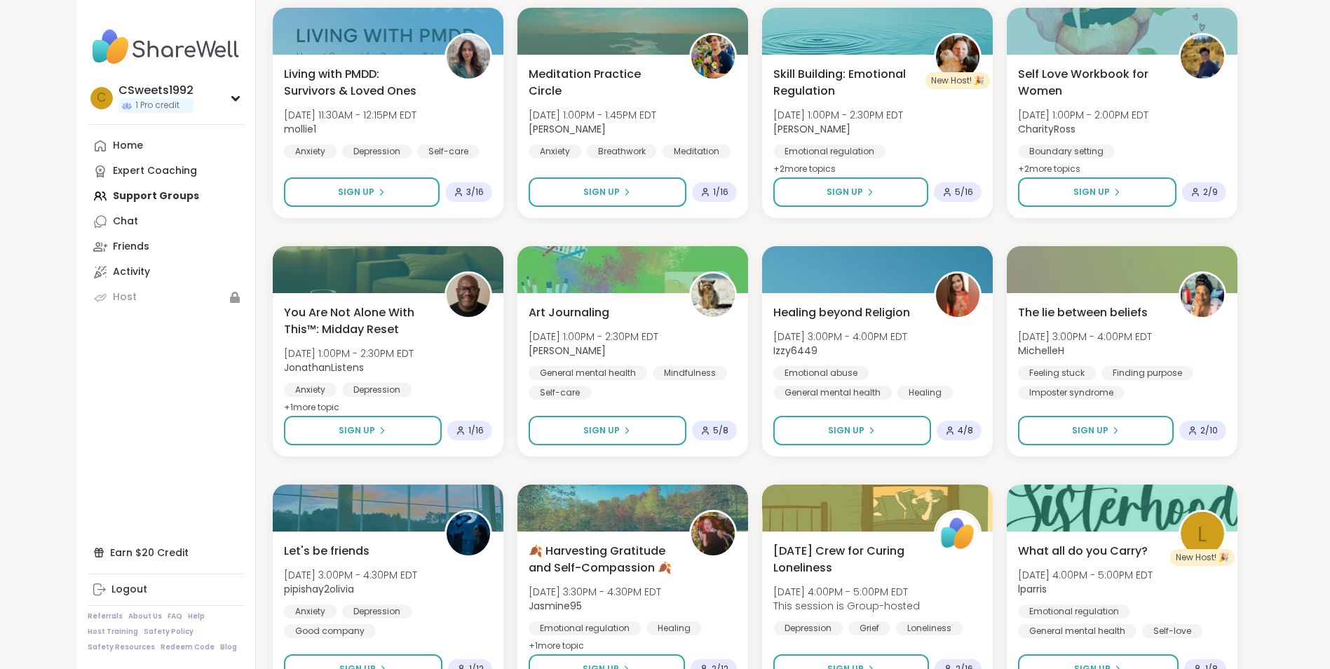
scroll to position [3613, 0]
